Goal: Task Accomplishment & Management: Use online tool/utility

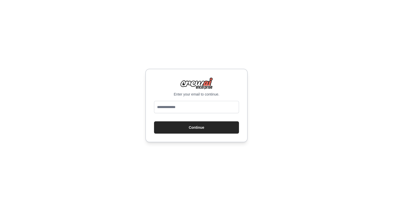
type input "**********"
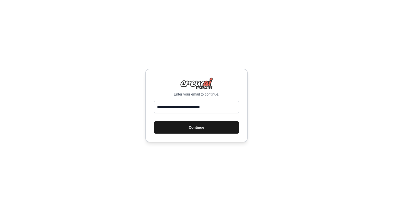
click at [189, 127] on button "Continue" at bounding box center [196, 127] width 85 height 12
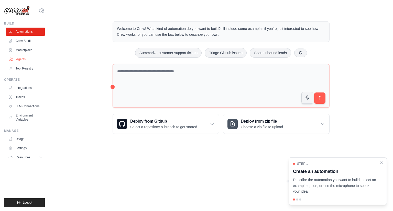
click at [15, 59] on link "Agents" at bounding box center [26, 59] width 39 height 8
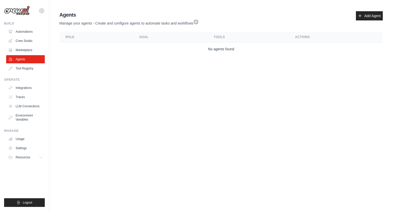
click at [223, 56] on div "Agents Manage your agents - Create and configure agents to automate tasks and w…" at bounding box center [220, 33] width 327 height 49
click at [373, 16] on link "Add Agent" at bounding box center [369, 15] width 27 height 9
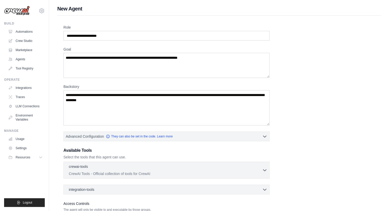
scroll to position [39, 0]
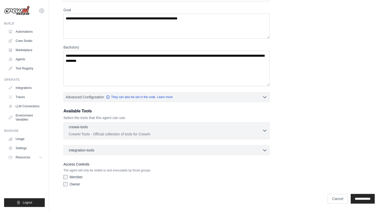
click at [212, 125] on div "crewai-tools 0 selected" at bounding box center [165, 128] width 193 height 6
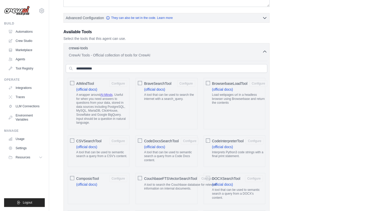
scroll to position [0, 0]
